Goal: Transaction & Acquisition: Purchase product/service

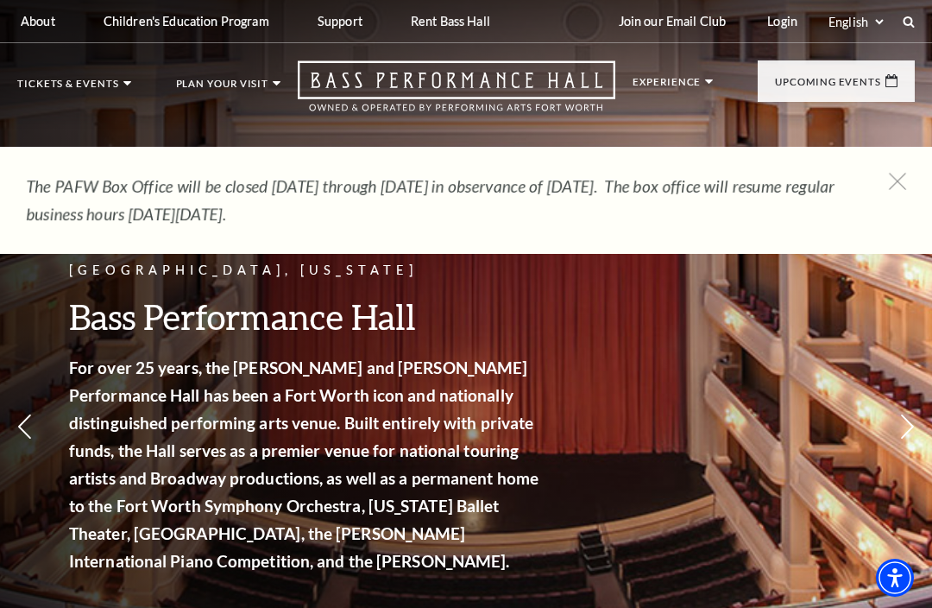
click at [786, 12] on link "Login" at bounding box center [783, 21] width 58 height 42
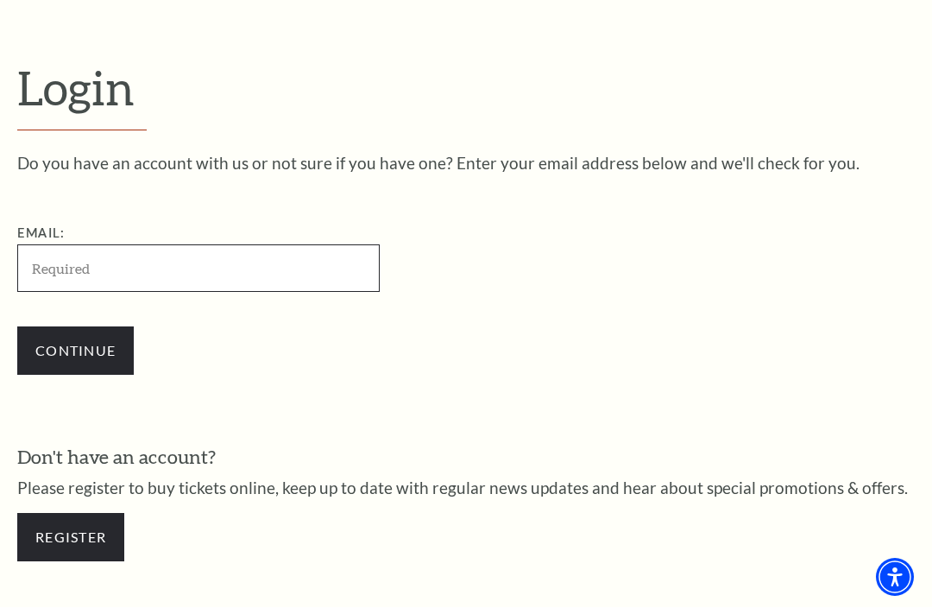
scroll to position [428, 0]
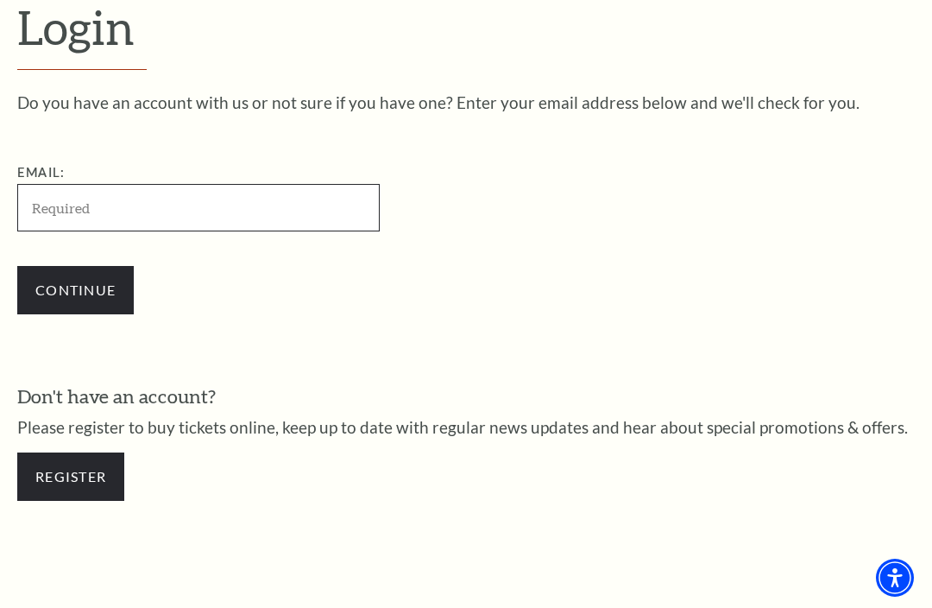
type input "[EMAIL_ADDRESS][DOMAIN_NAME]"
click at [75, 289] on input "Continue" at bounding box center [75, 290] width 117 height 48
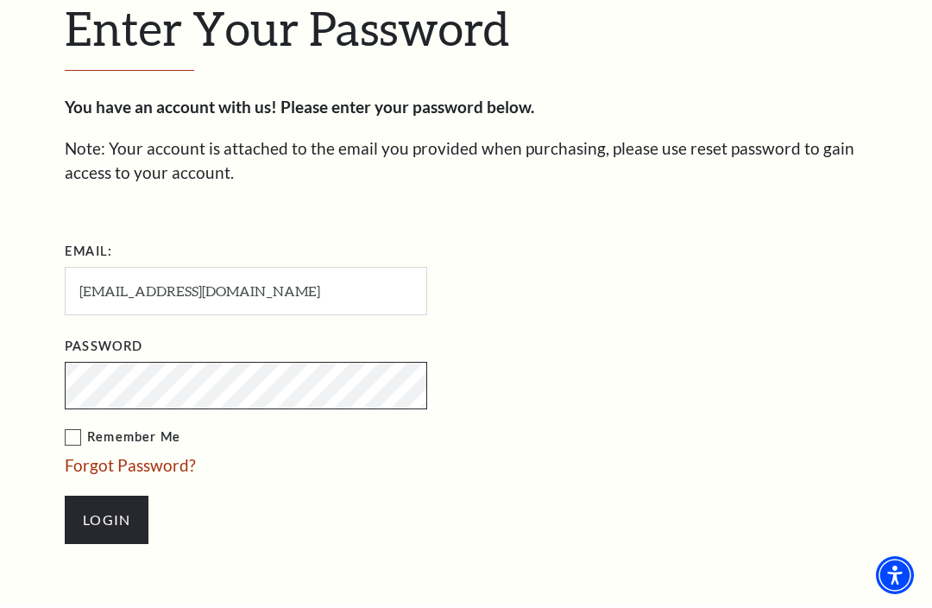
scroll to position [444, 0]
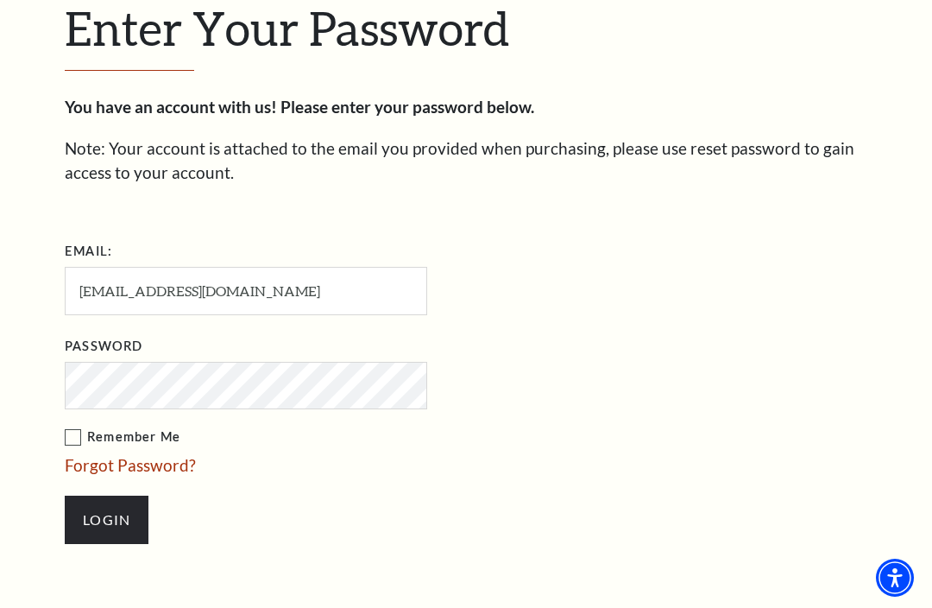
click at [106, 515] on input "Login" at bounding box center [107, 520] width 84 height 48
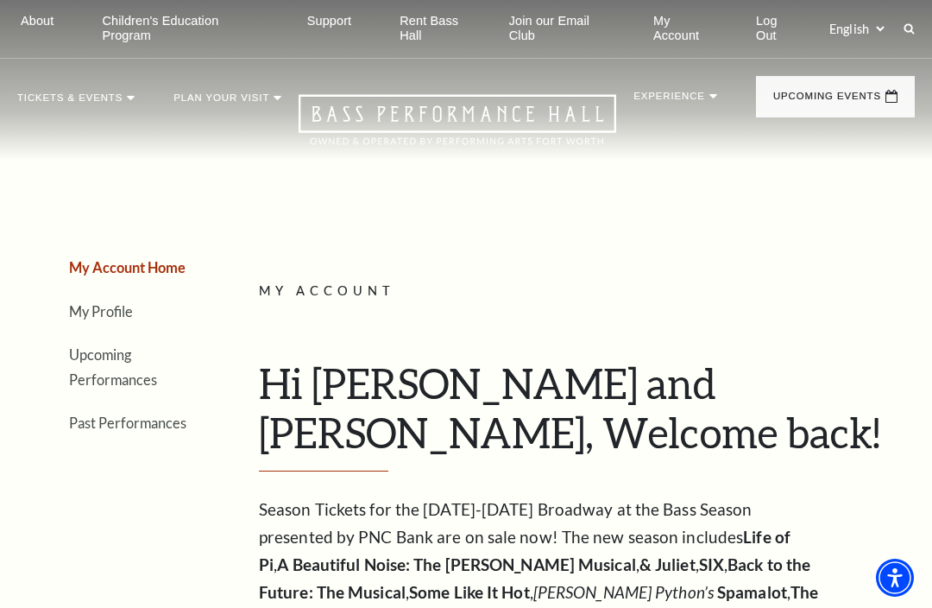
click at [594, 249] on img at bounding box center [644, 222] width 136 height 73
click at [576, 453] on span "Learn More" at bounding box center [622, 443] width 92 height 22
click at [576, 259] on img at bounding box center [644, 222] width 136 height 73
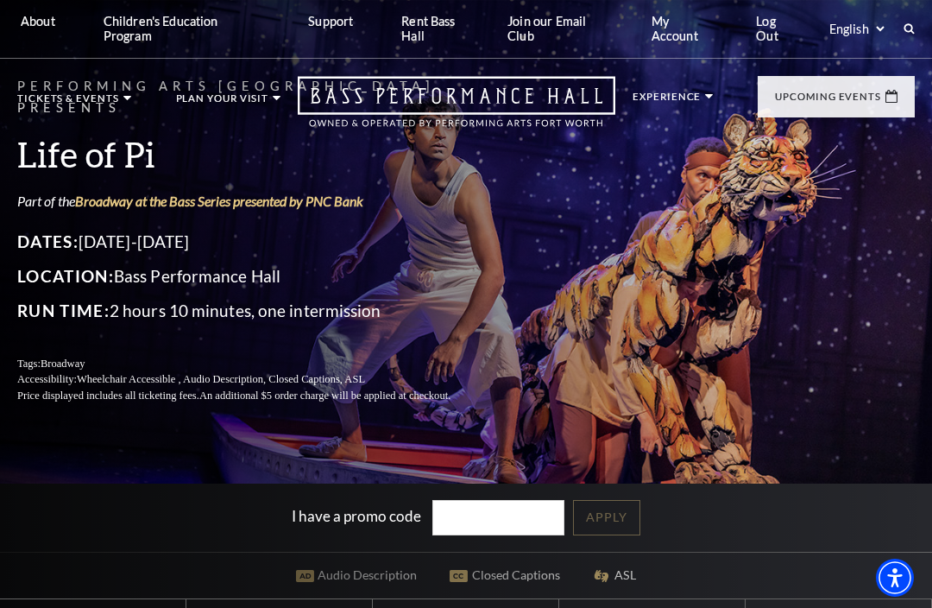
click at [674, 16] on link "My Account" at bounding box center [684, 29] width 92 height 58
click at [677, 29] on link "My Account" at bounding box center [684, 29] width 92 height 58
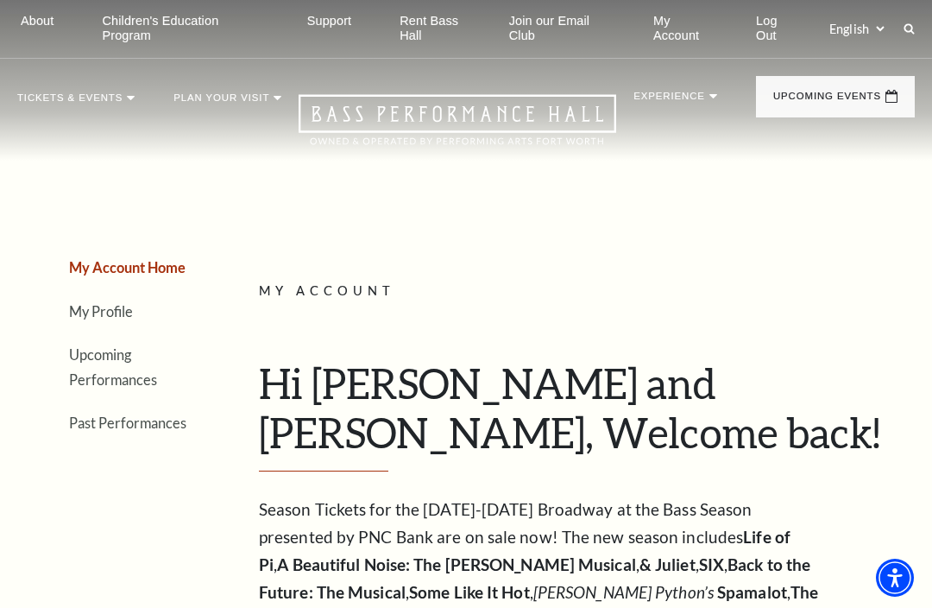
click at [80, 356] on link "Upcoming Performances" at bounding box center [113, 366] width 88 height 41
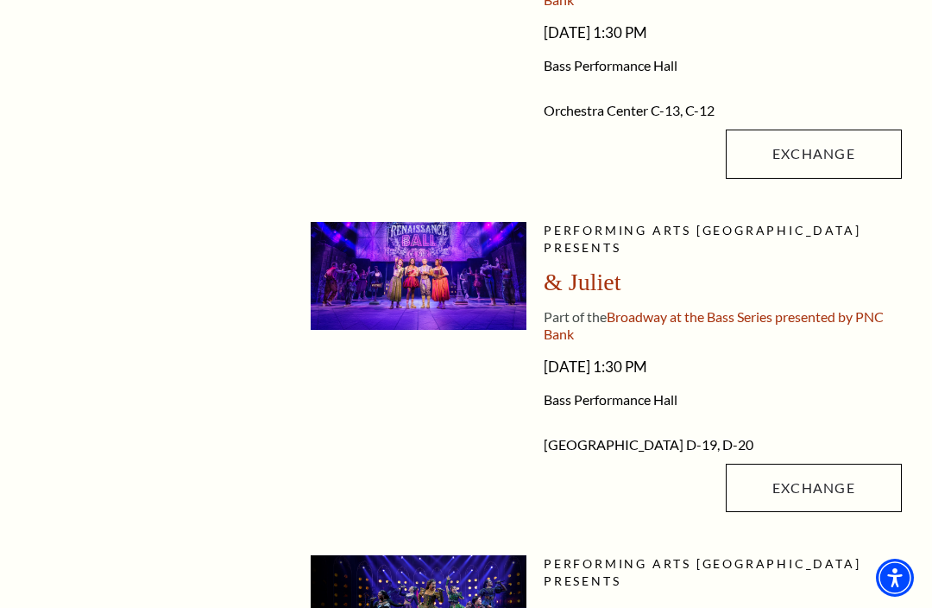
scroll to position [945, 0]
click at [841, 464] on link "Exchange" at bounding box center [814, 488] width 176 height 48
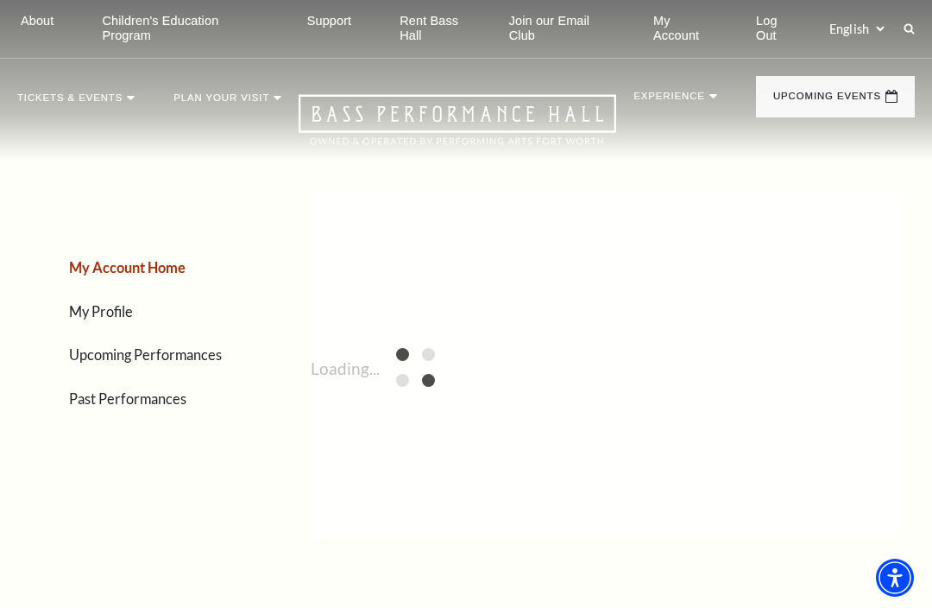
click at [219, 356] on link "Upcoming Performances" at bounding box center [145, 354] width 153 height 16
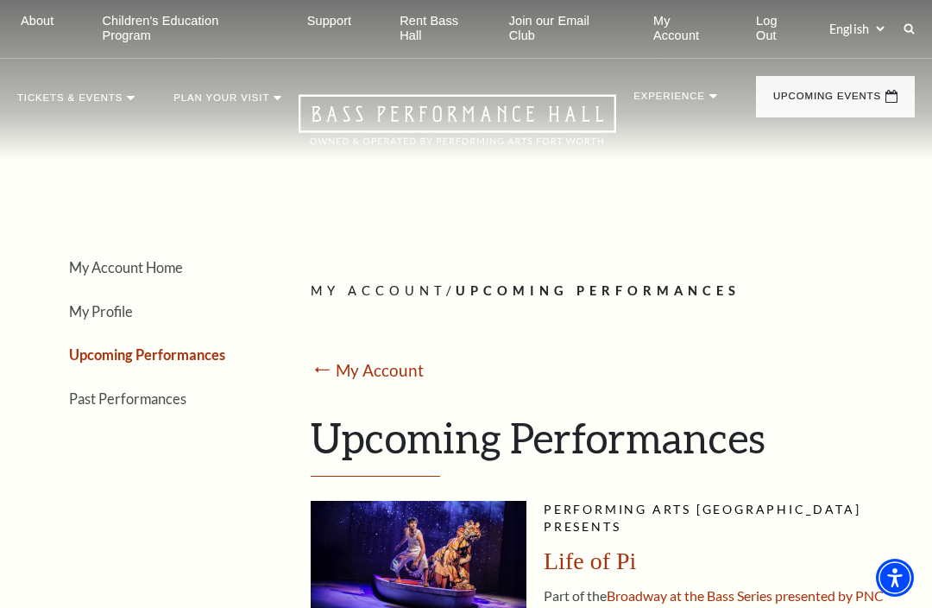
click at [685, 38] on link "My Account" at bounding box center [684, 29] width 89 height 58
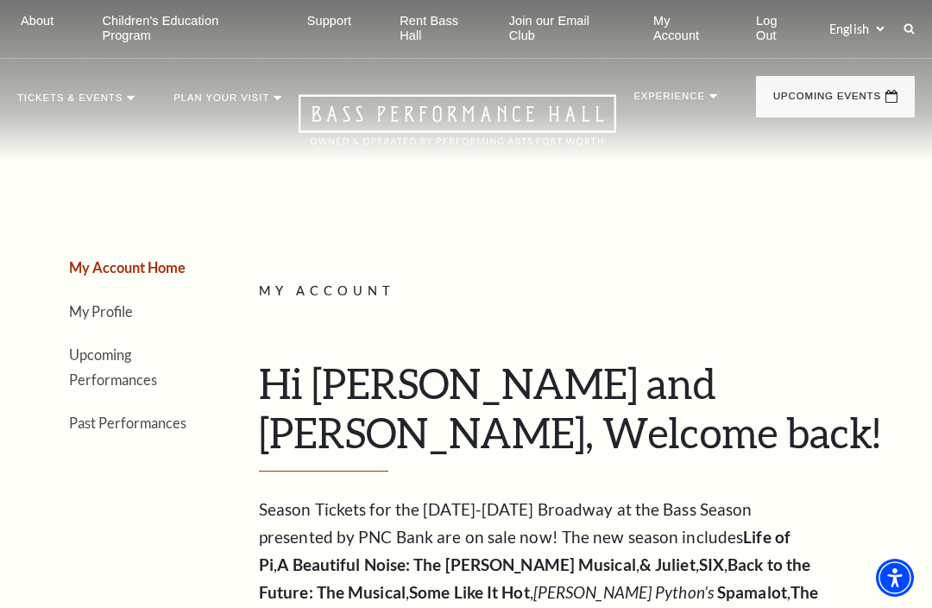
click at [156, 414] on link "Past Performances" at bounding box center [127, 422] width 117 height 16
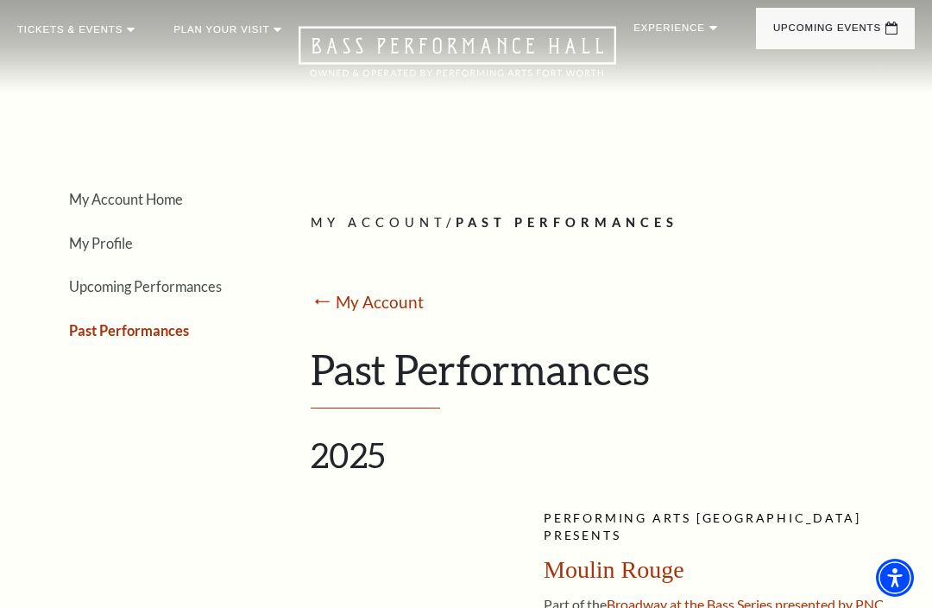
scroll to position [54, 0]
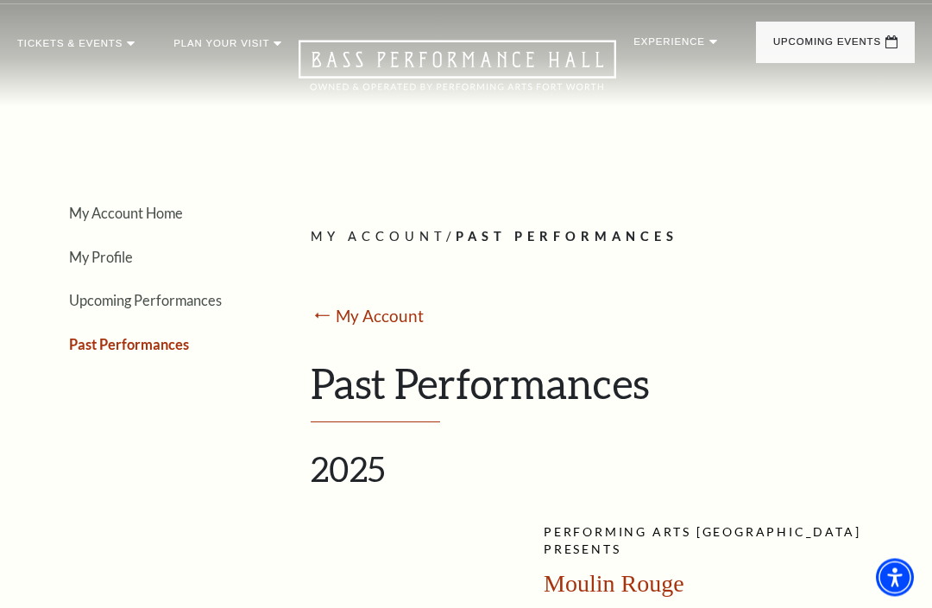
click at [115, 258] on link "My Profile" at bounding box center [101, 257] width 64 height 16
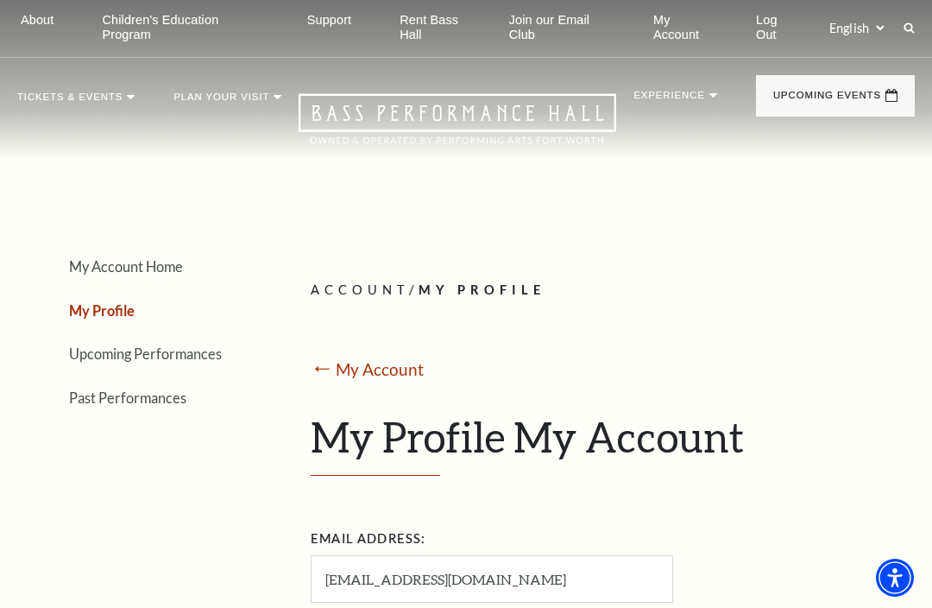
scroll to position [0, 0]
click at [169, 268] on link "My Account Home" at bounding box center [126, 267] width 114 height 16
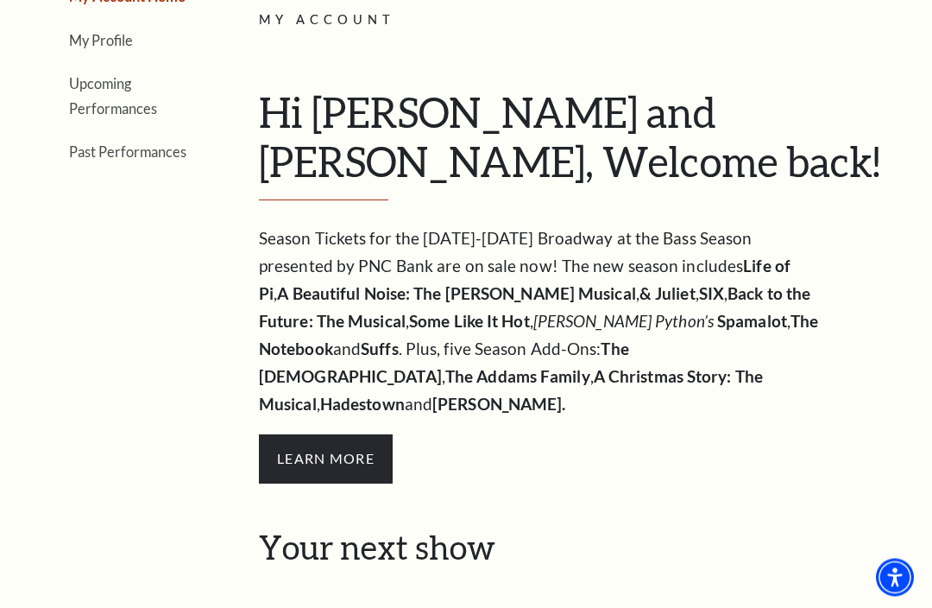
scroll to position [268, 0]
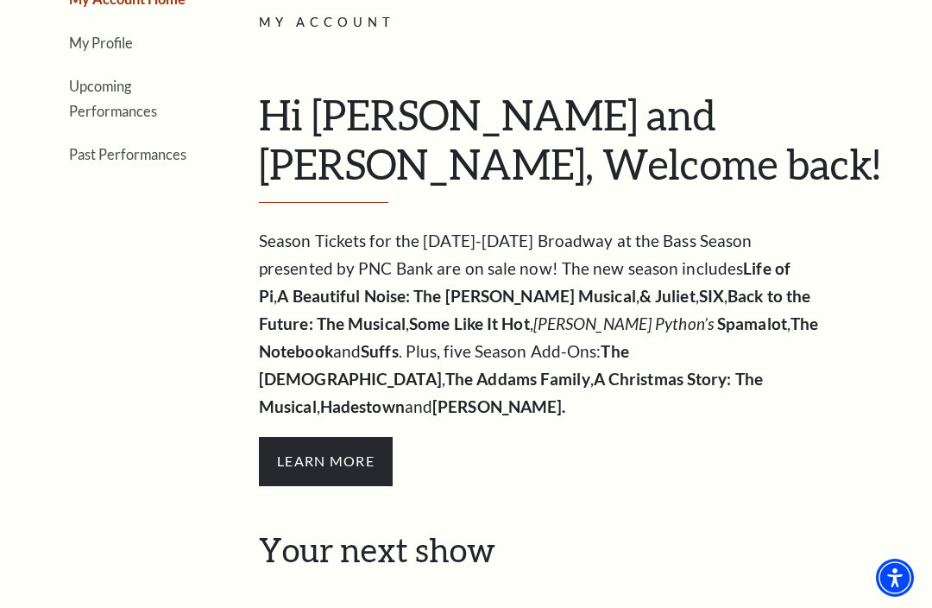
click at [387, 437] on span "Learn More" at bounding box center [326, 461] width 134 height 48
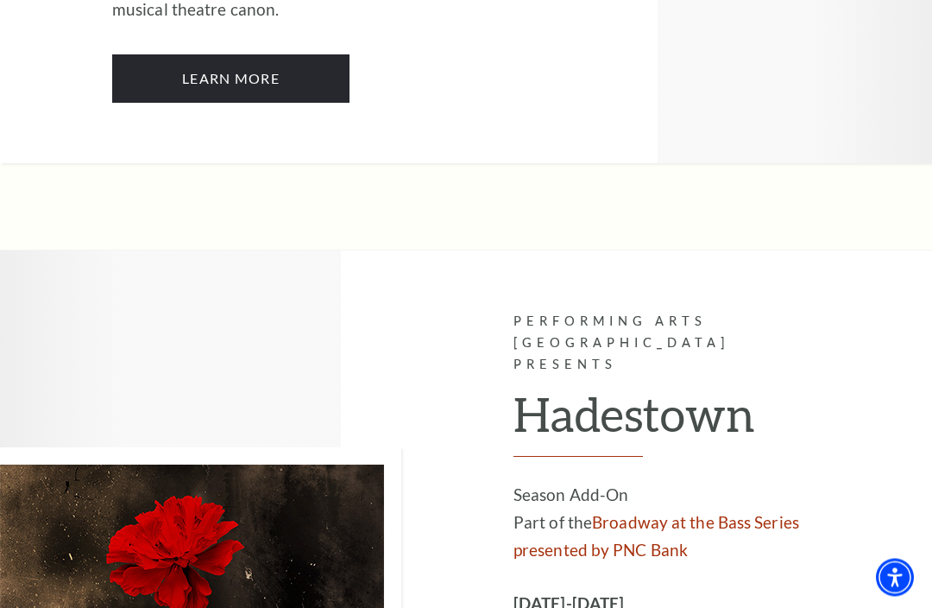
scroll to position [11406, 0]
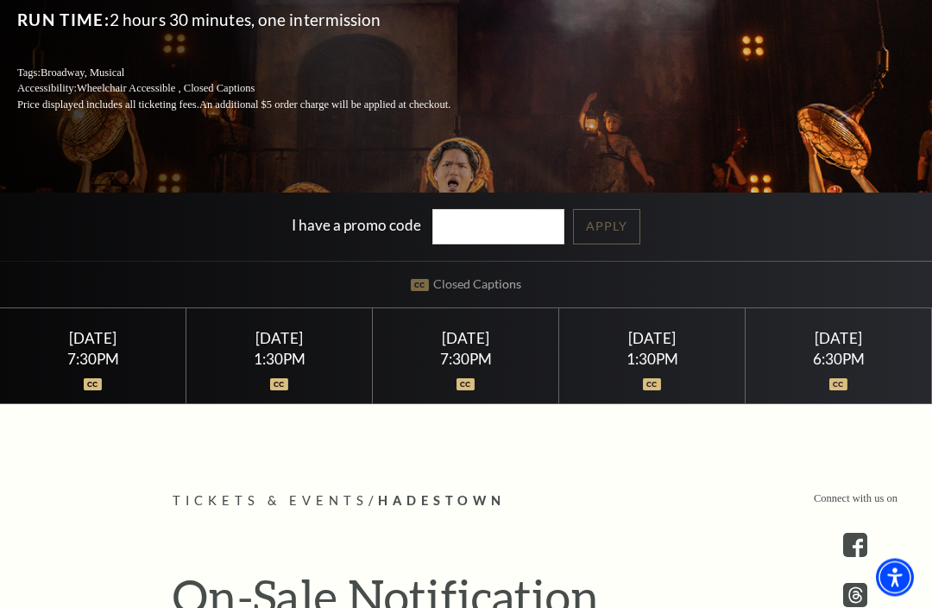
scroll to position [291, 0]
click at [353, 392] on div "[DATE] 1:30PM" at bounding box center [279, 356] width 186 height 96
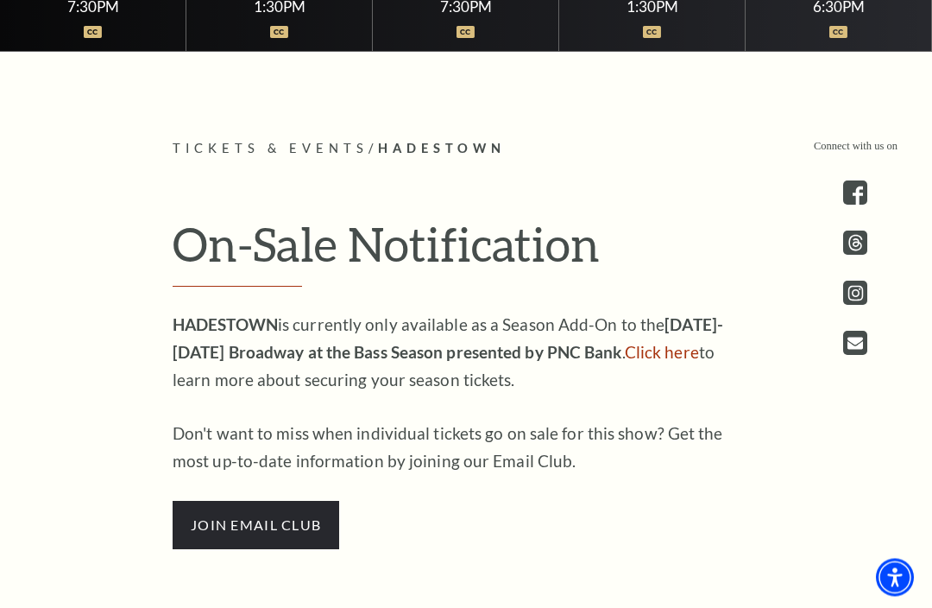
scroll to position [643, 0]
click at [305, 14] on div "1:30PM" at bounding box center [279, 6] width 145 height 15
click at [300, 14] on div "1:30PM" at bounding box center [279, 6] width 145 height 15
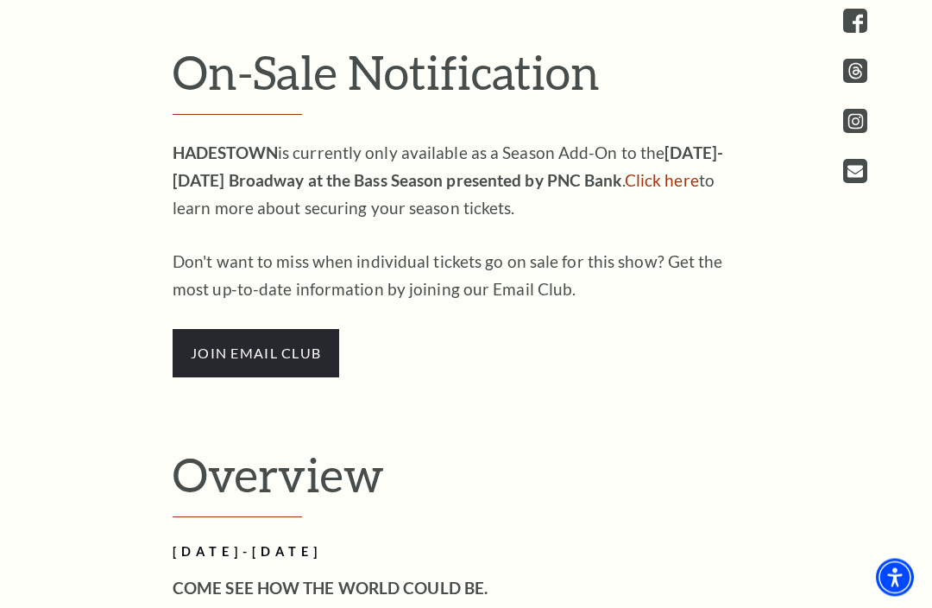
scroll to position [815, 0]
click at [651, 190] on link "Click here" at bounding box center [662, 180] width 74 height 20
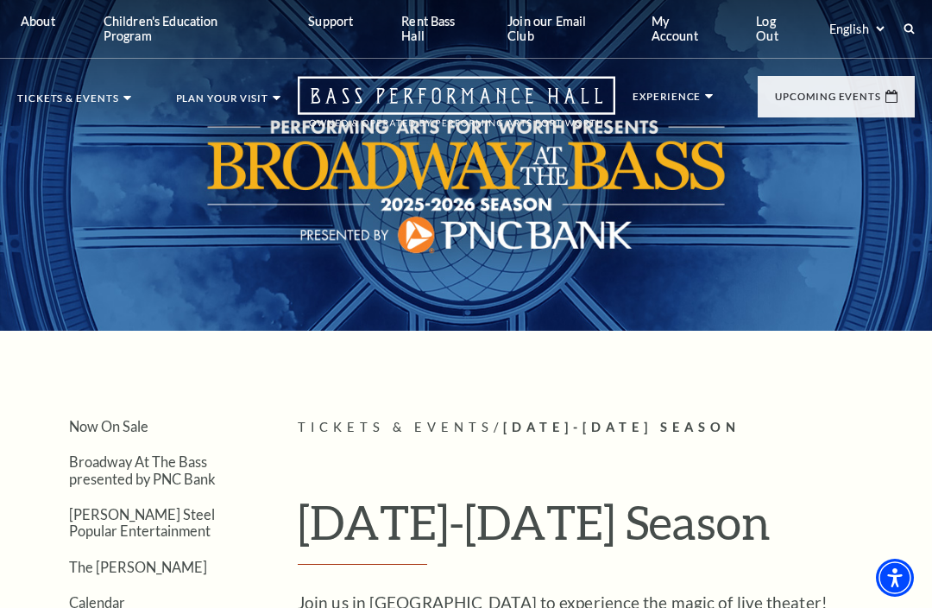
click at [124, 227] on link "Broadway At The Bass presented by PNC Bank" at bounding box center [117, 236] width 170 height 58
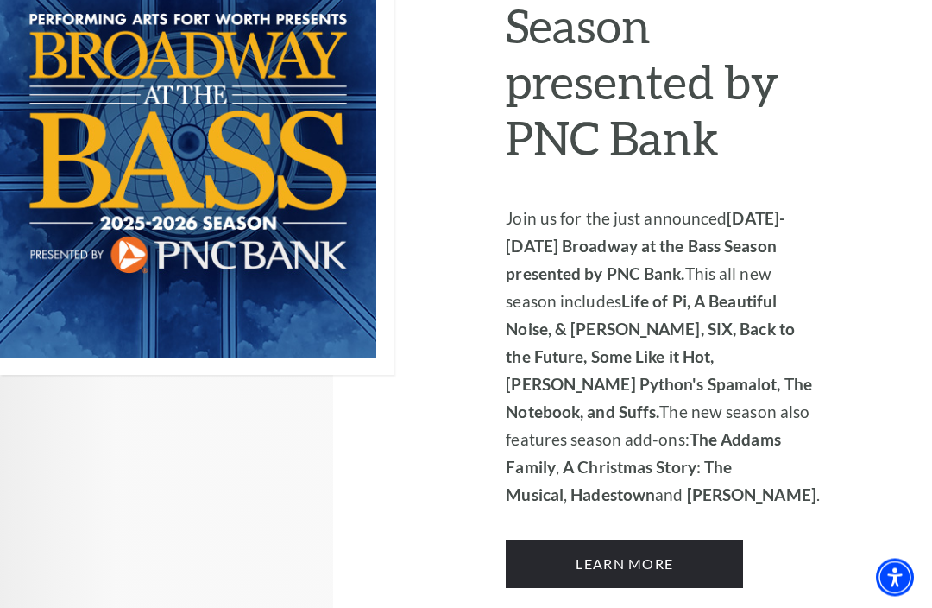
scroll to position [1514, 0]
